Goal: Browse casually: Explore the website without a specific task or goal

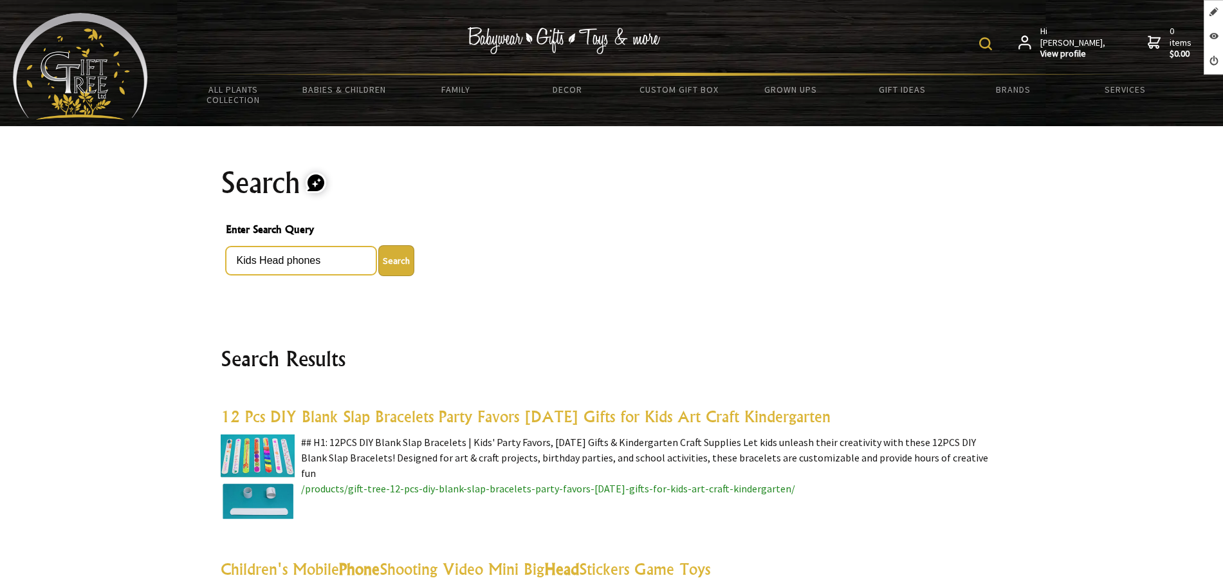
drag, startPoint x: 325, startPoint y: 263, endPoint x: 227, endPoint y: 258, distance: 97.9
click at [227, 258] on input "Kids Head phones" at bounding box center [301, 260] width 151 height 28
drag, startPoint x: 333, startPoint y: 256, endPoint x: 196, endPoint y: 259, distance: 136.4
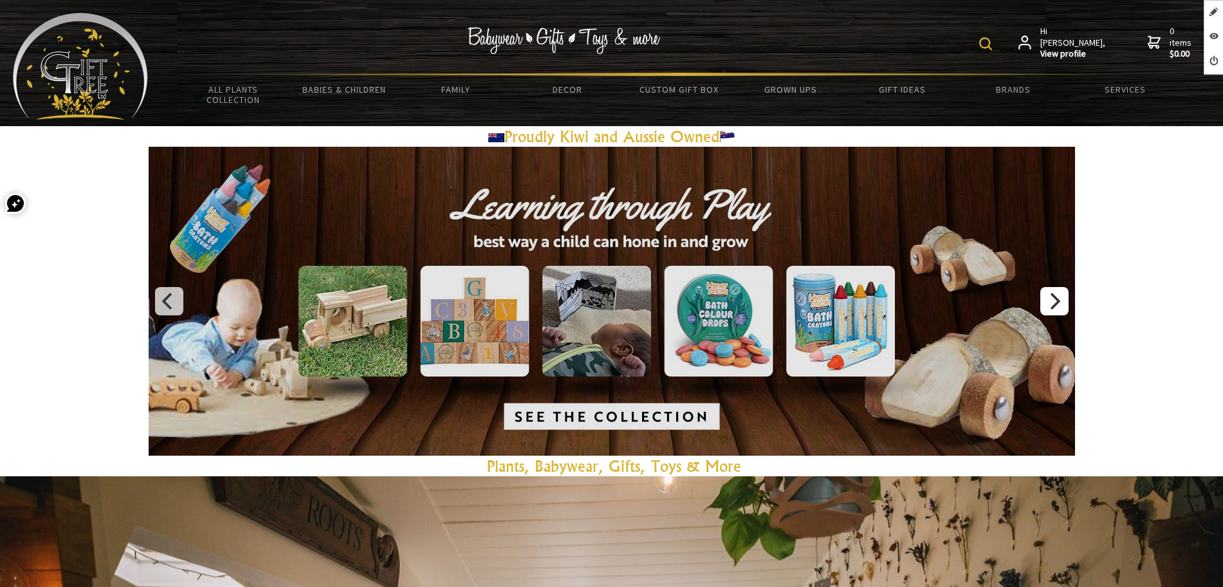
click at [1063, 287] on button "Next" at bounding box center [1054, 301] width 28 height 28
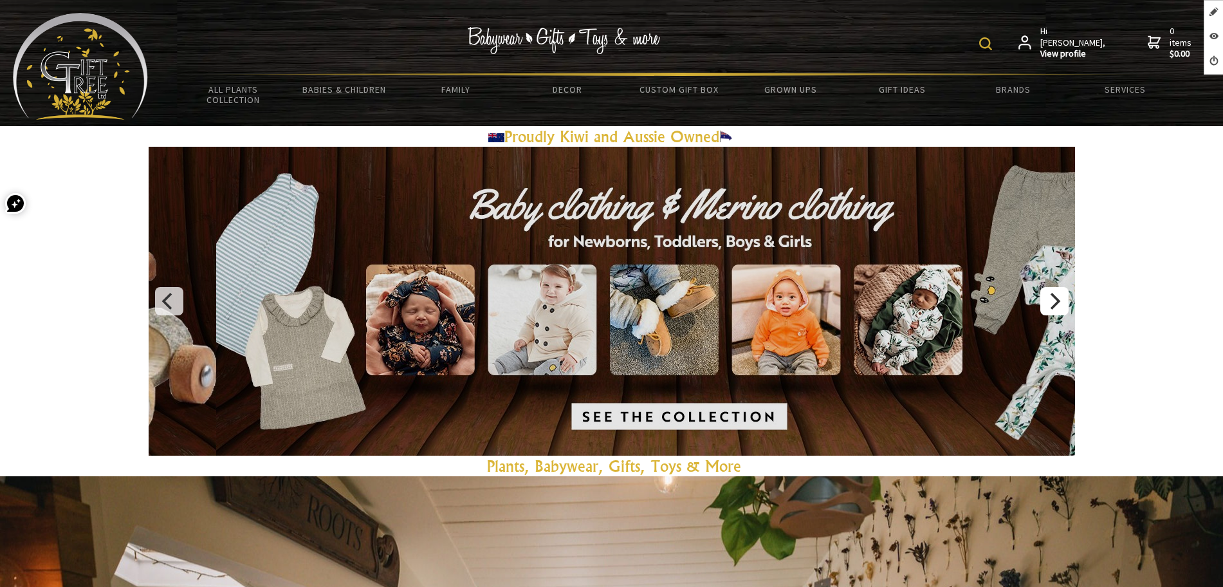
click at [1063, 287] on button "Next" at bounding box center [1054, 301] width 28 height 28
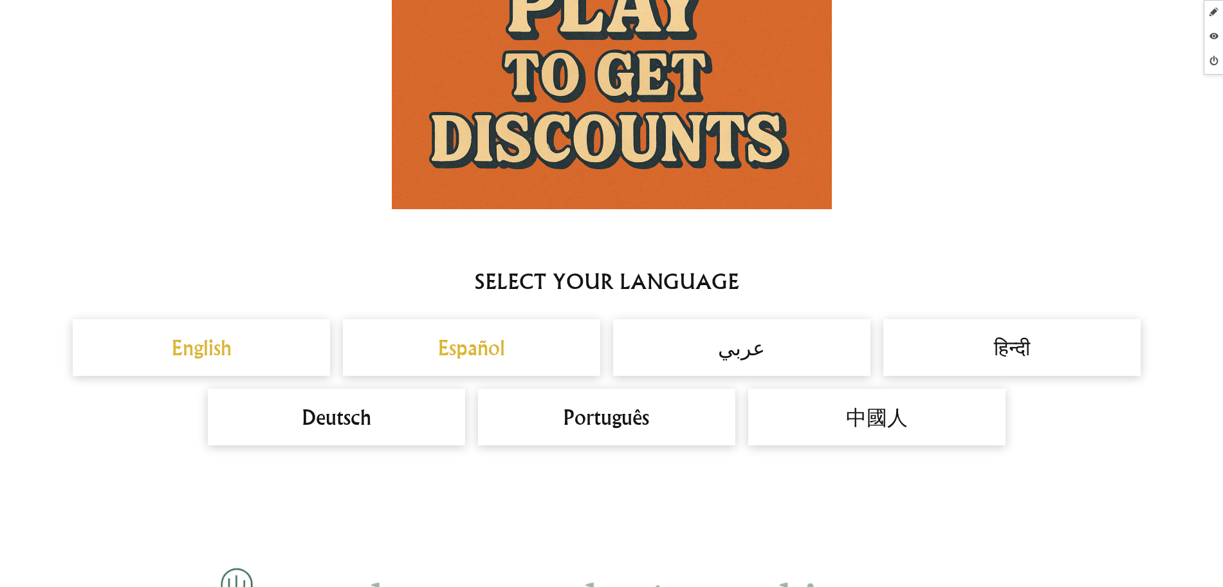
scroll to position [884, 0]
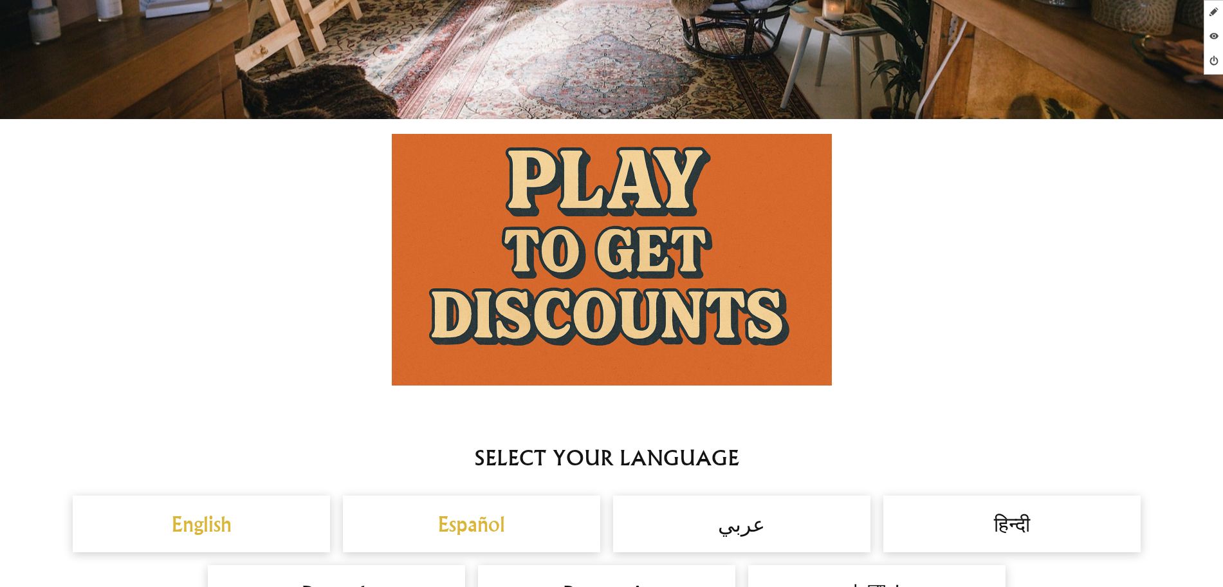
click at [541, 281] on img at bounding box center [612, 259] width 440 height 251
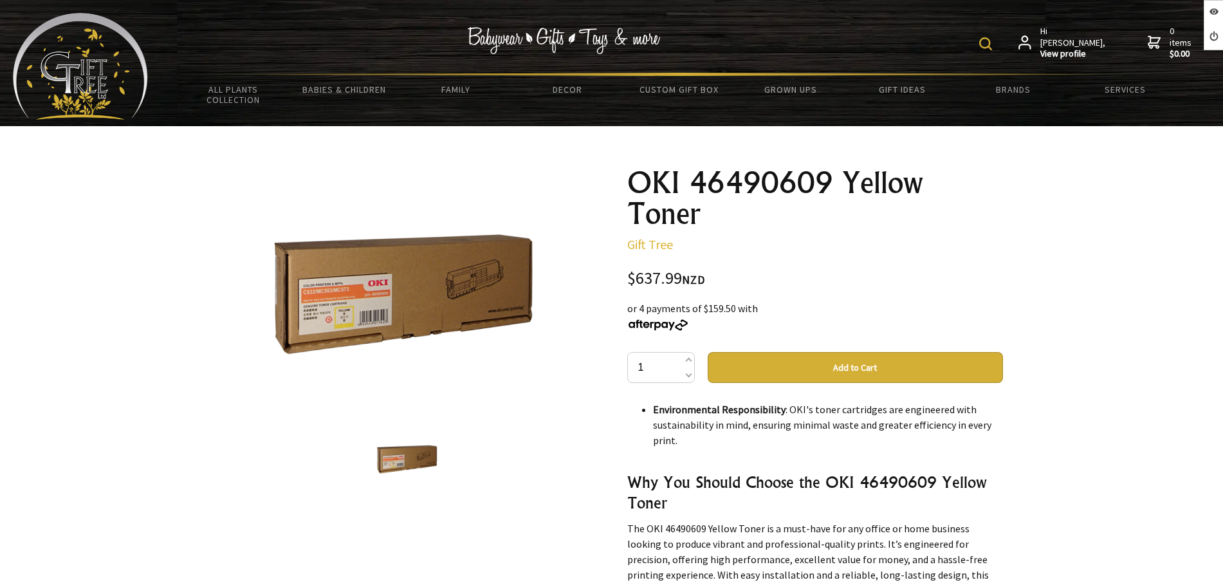
scroll to position [630, 0]
